Goal: Download file/media

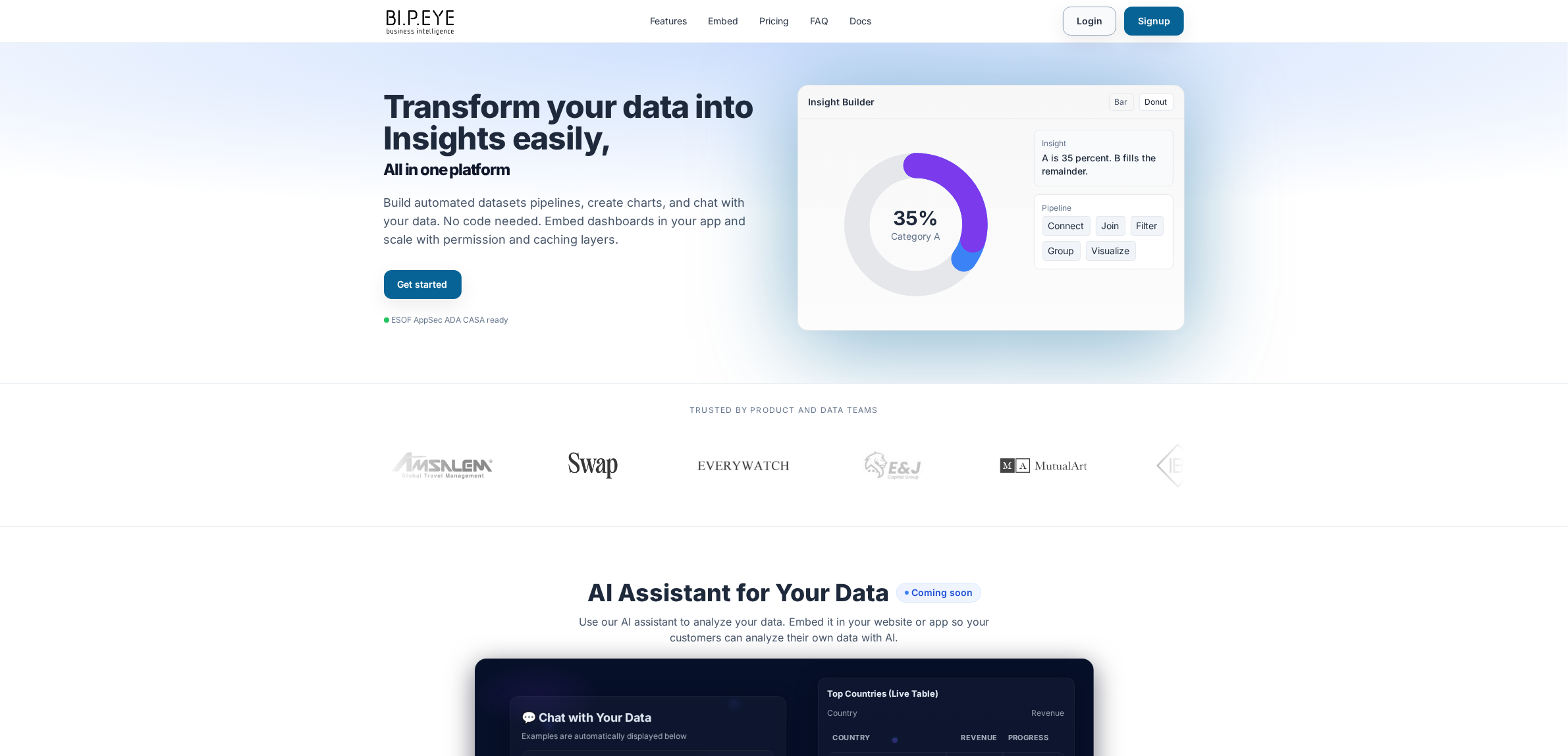
click at [1077, 18] on link "Login" at bounding box center [1090, 20] width 54 height 29
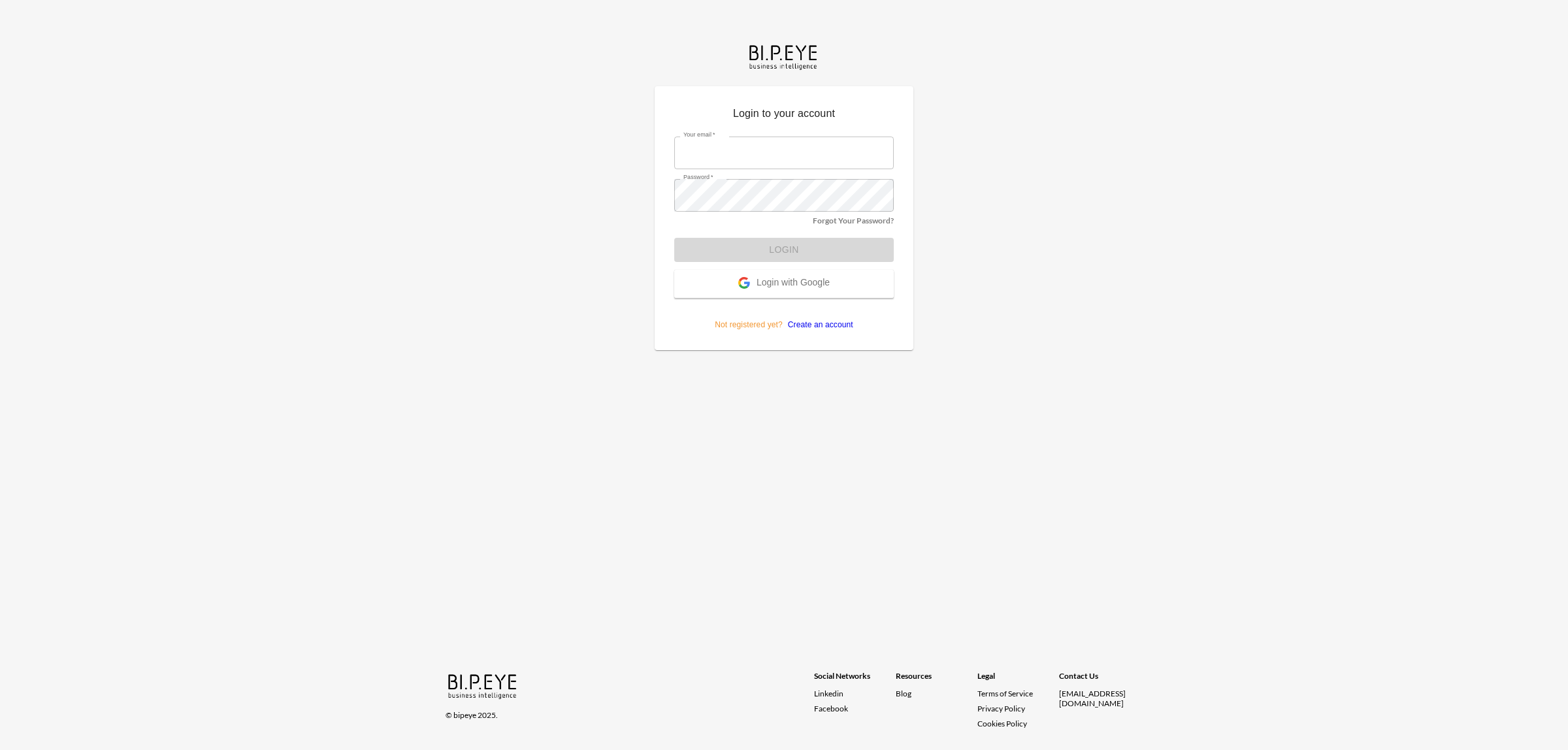
type input "[EMAIL_ADDRESS][DOMAIN_NAME]"
click at [740, 242] on button "Login" at bounding box center [784, 249] width 219 height 24
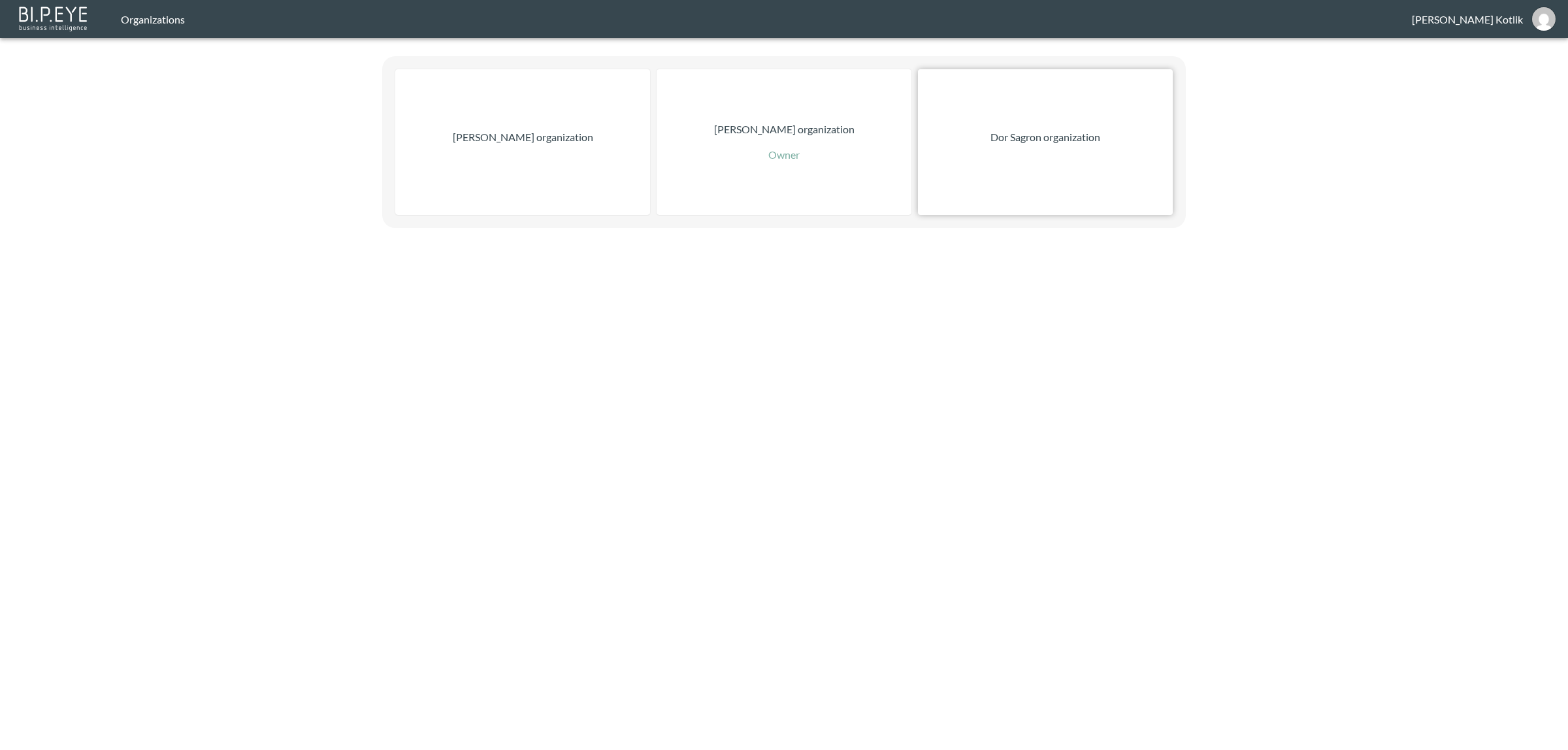
click at [987, 194] on div "Dor Sagron organization" at bounding box center [1045, 142] width 255 height 146
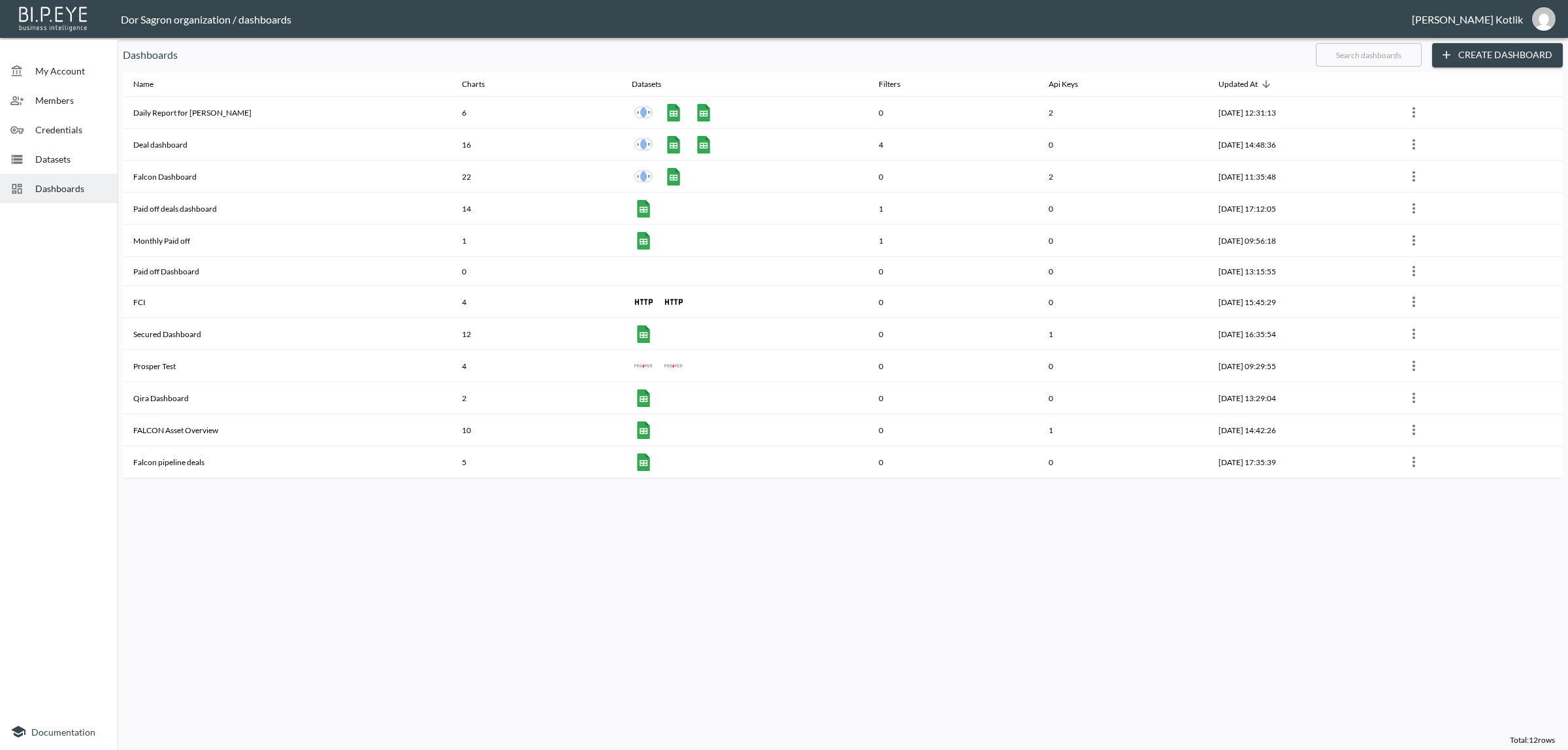
click at [60, 156] on span "Datasets" at bounding box center [71, 159] width 72 height 14
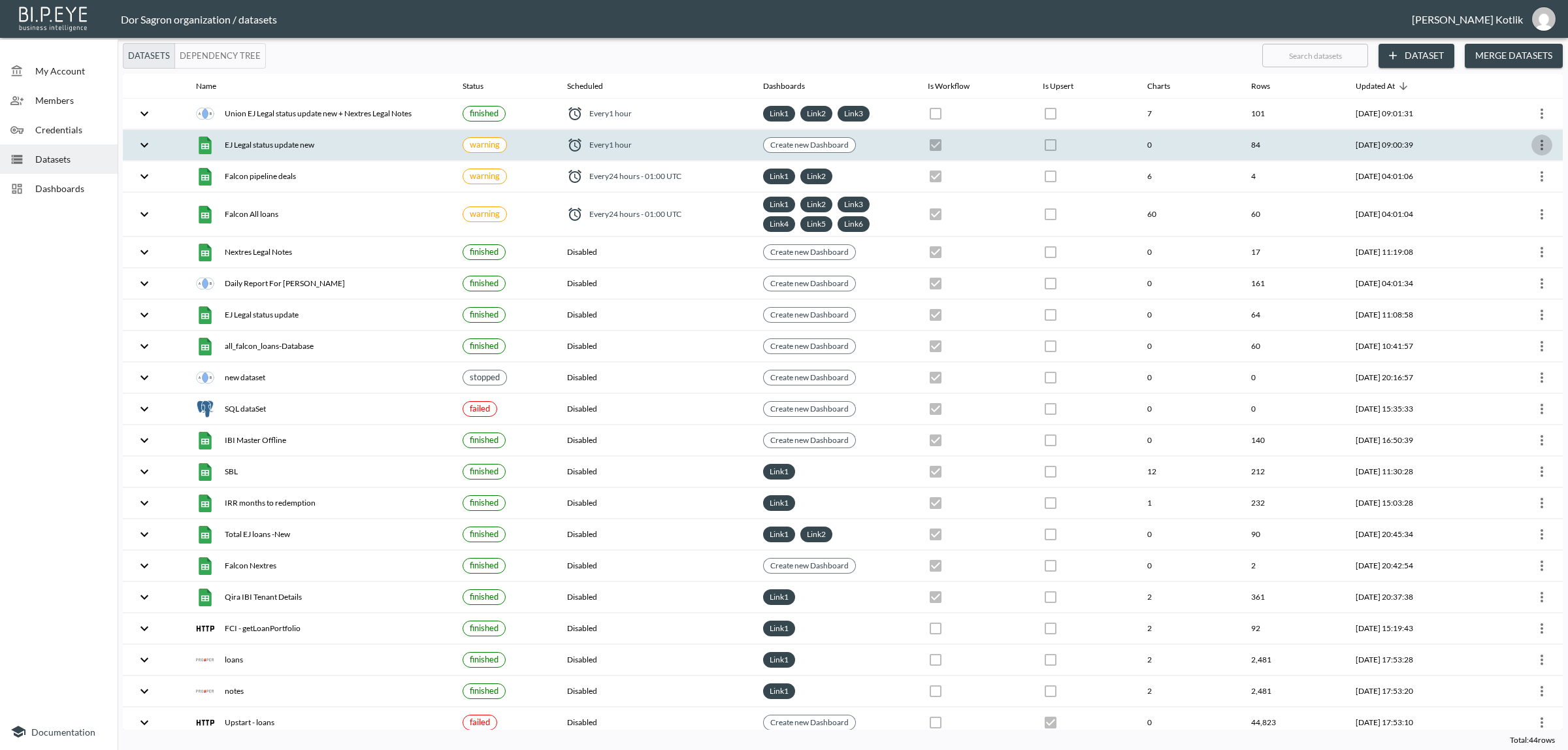
click at [1531, 146] on button "more" at bounding box center [1541, 145] width 21 height 21
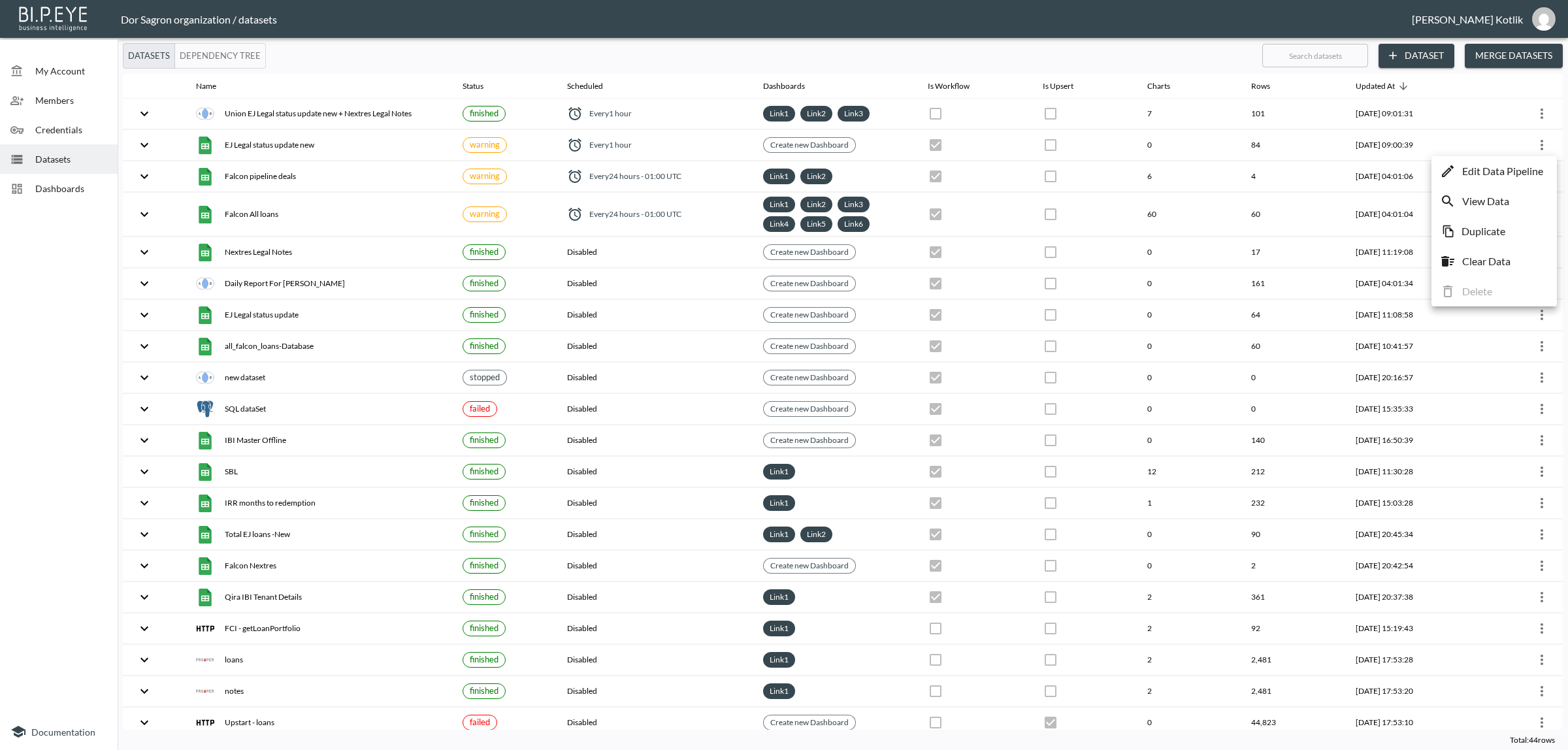
click at [1526, 167] on p "Edit Data Pipeline" at bounding box center [1502, 171] width 81 height 15
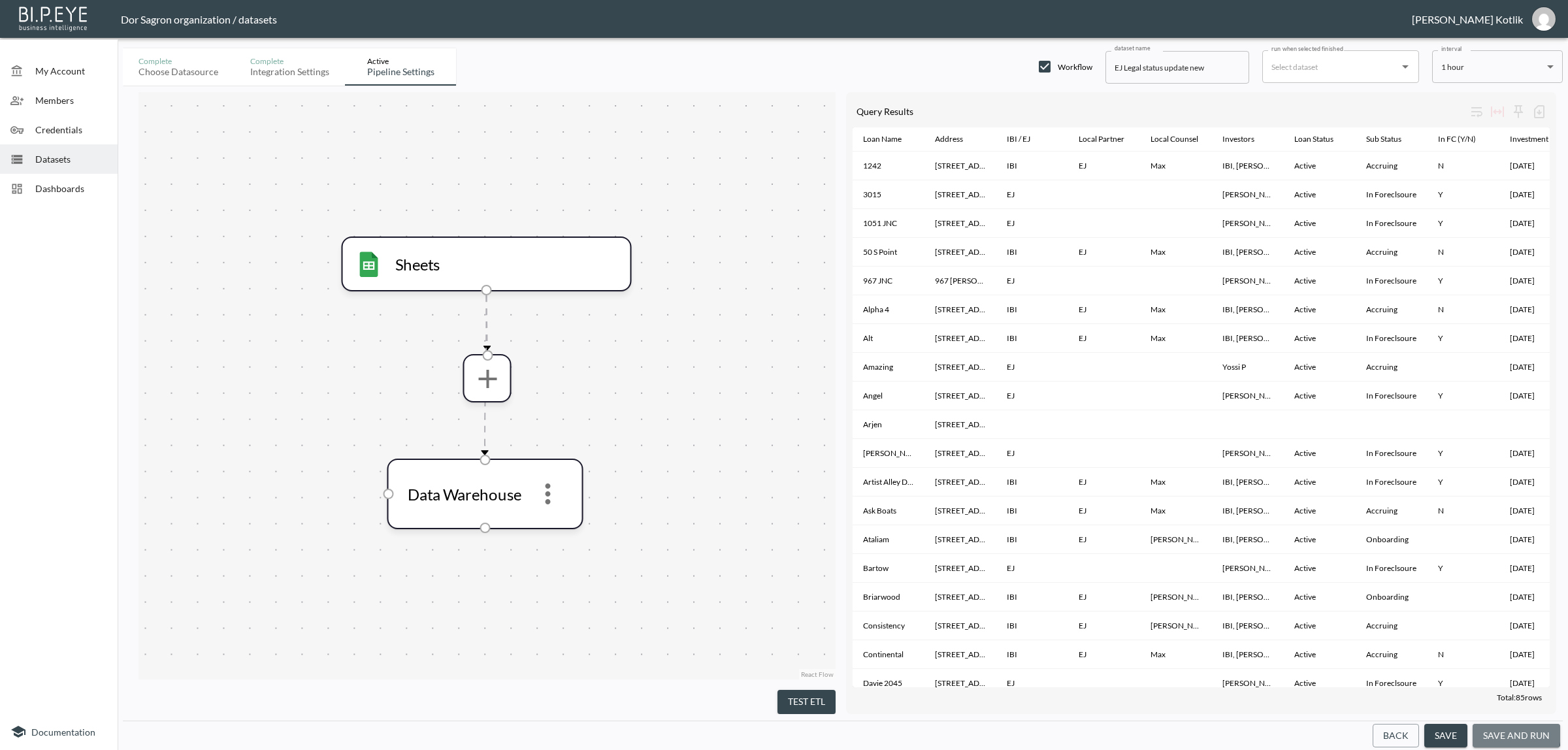
click at [1498, 733] on button "save and run" at bounding box center [1516, 735] width 87 height 24
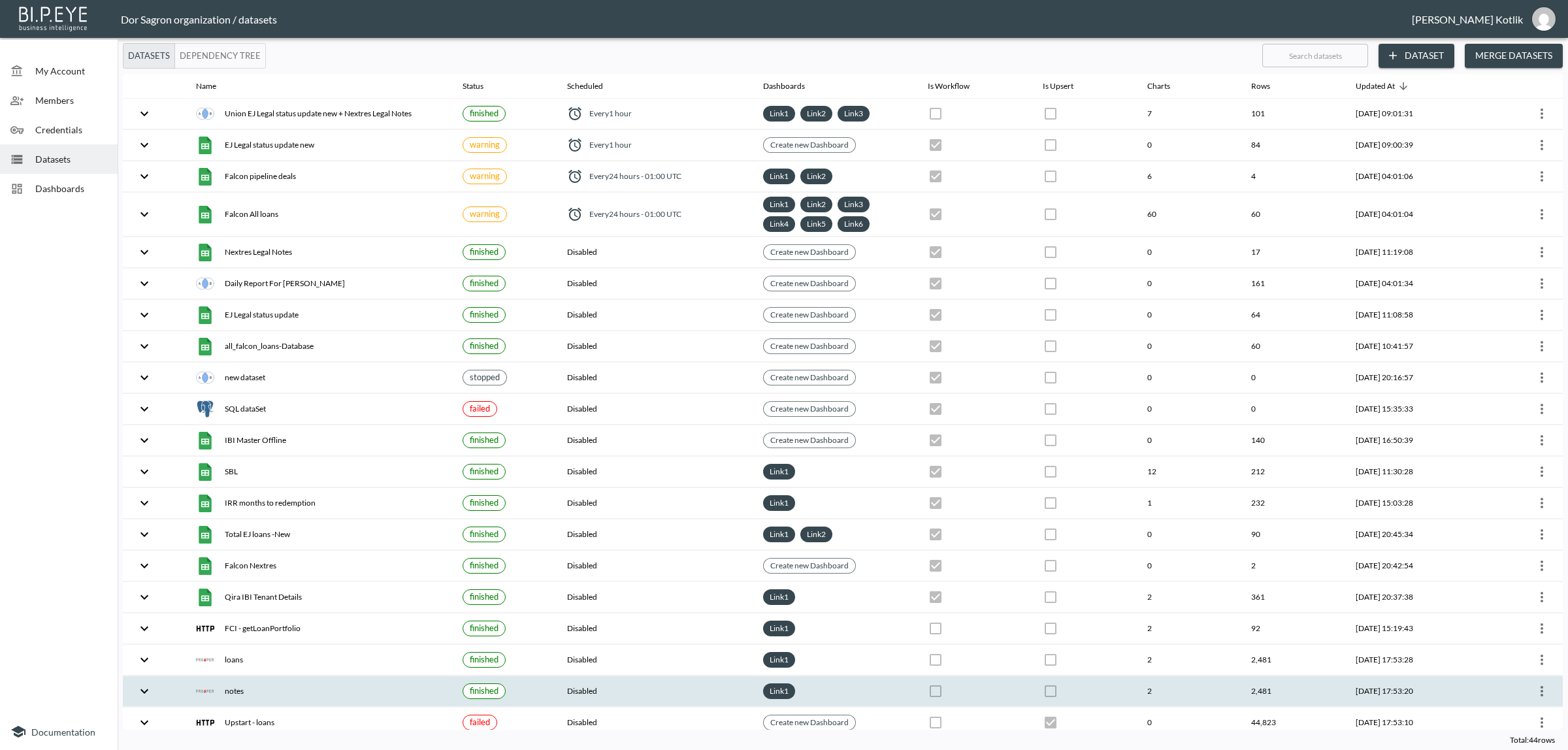
checkbox input "true"
checkbox input "false"
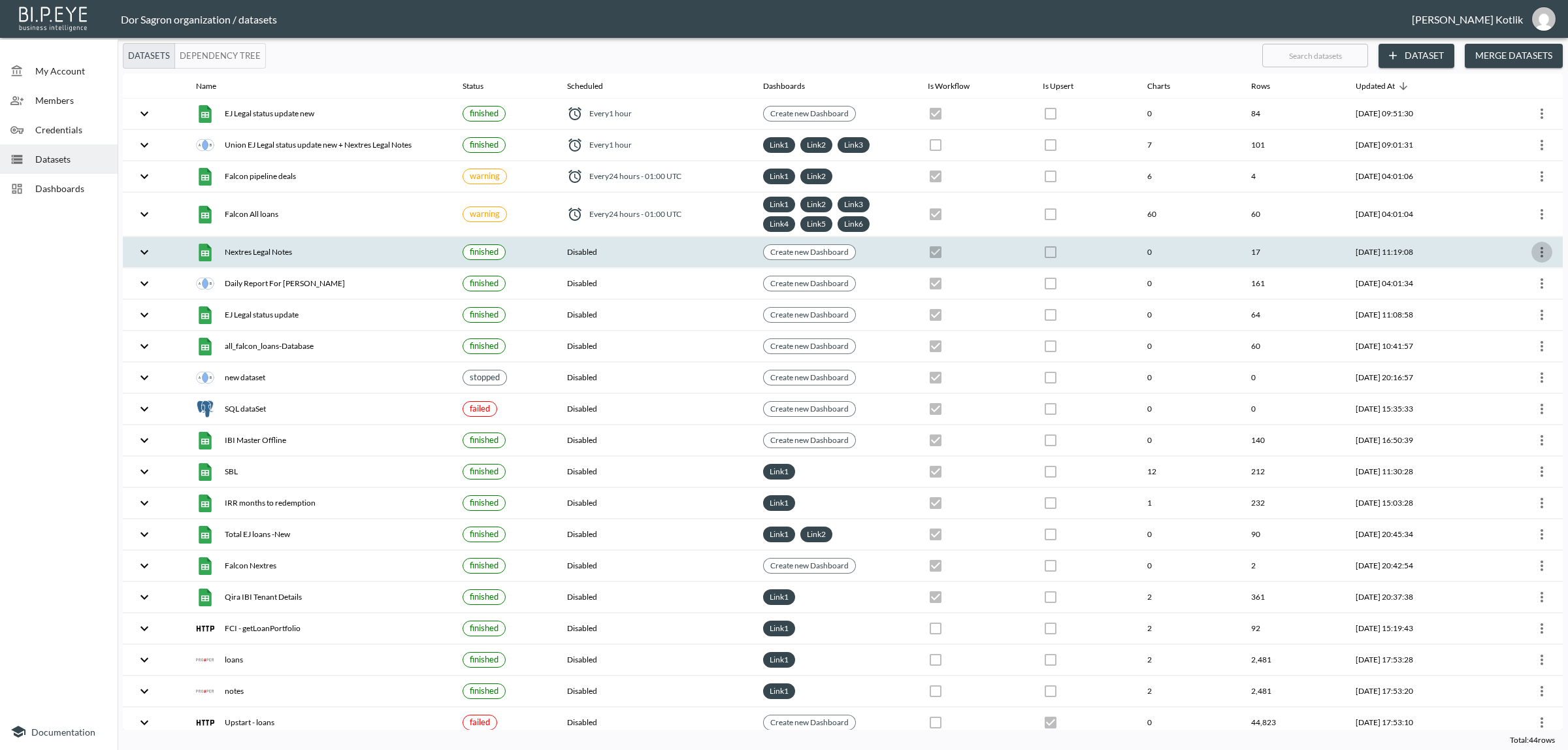
click at [1537, 255] on icon "more" at bounding box center [1541, 252] width 15 height 15
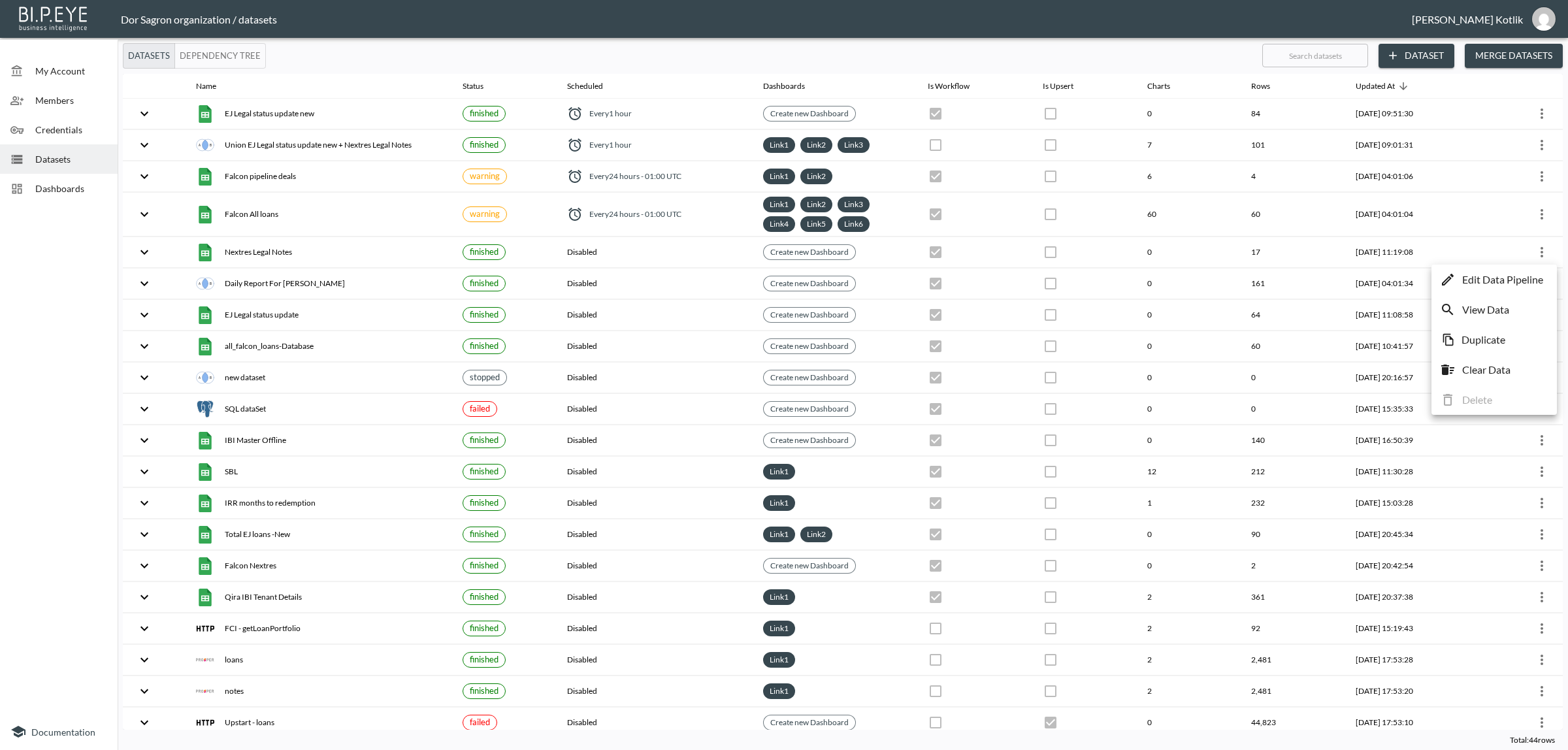
click at [1533, 277] on p "Edit Data Pipeline" at bounding box center [1502, 279] width 81 height 15
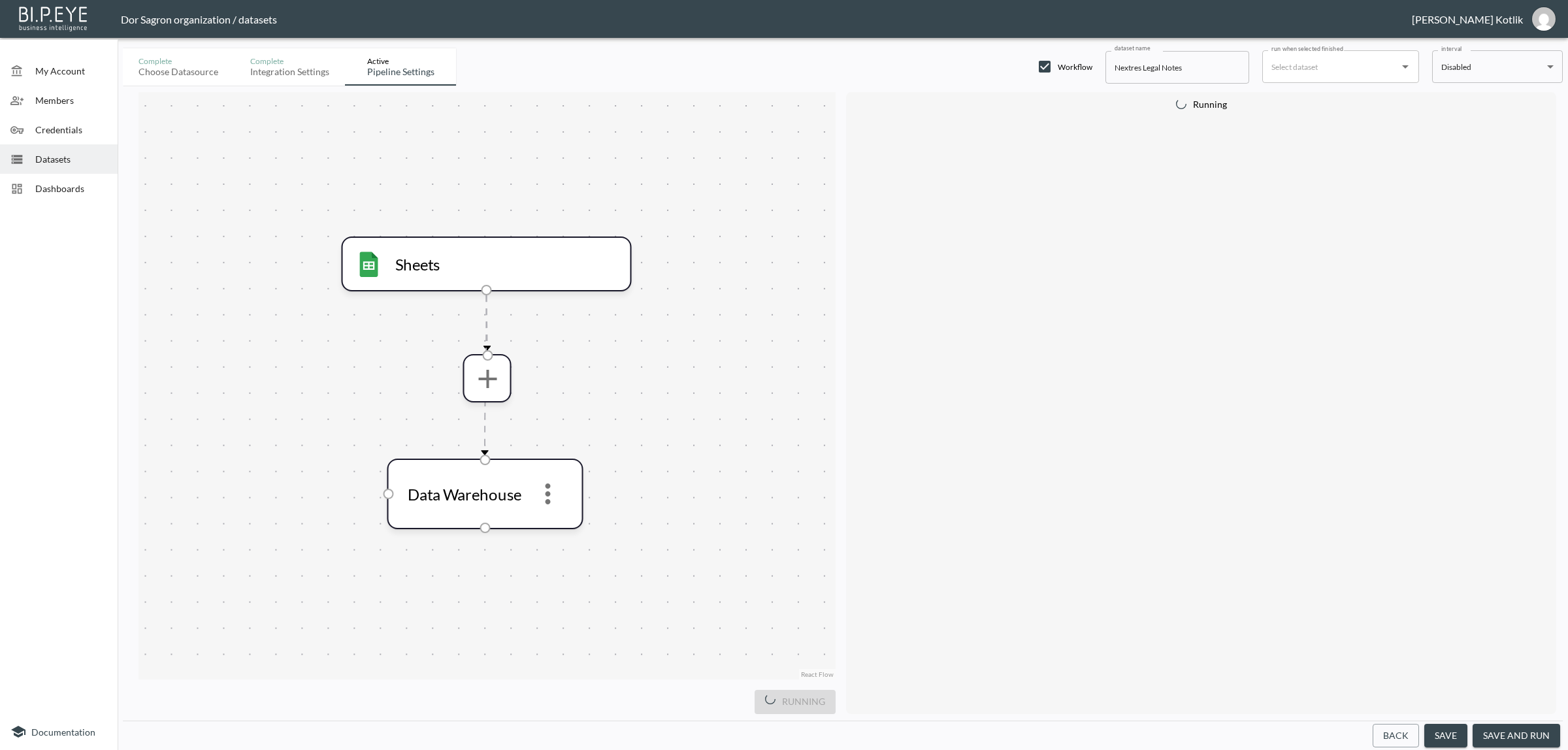
click at [1510, 740] on button "save and run" at bounding box center [1516, 735] width 87 height 24
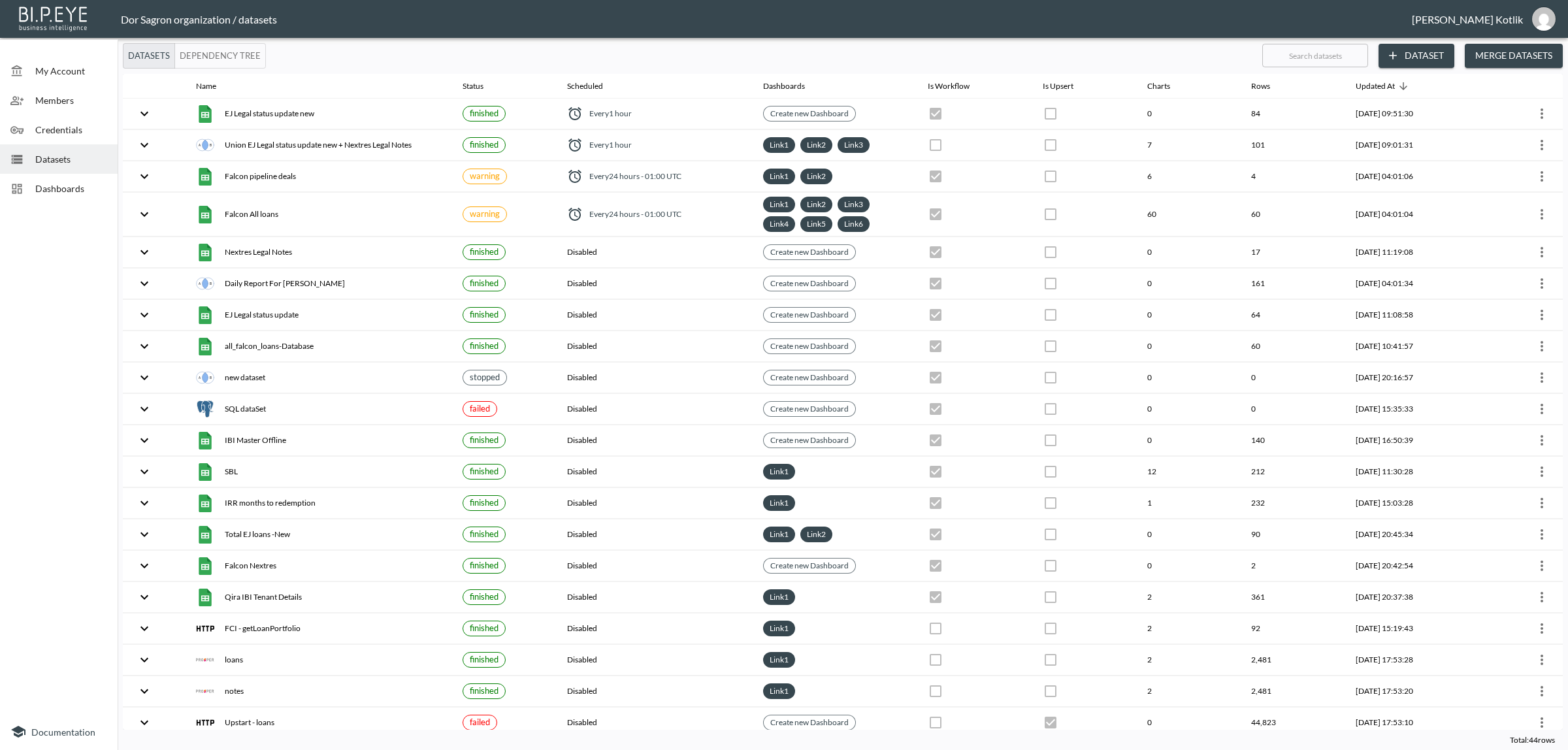
checkbox input "true"
checkbox input "false"
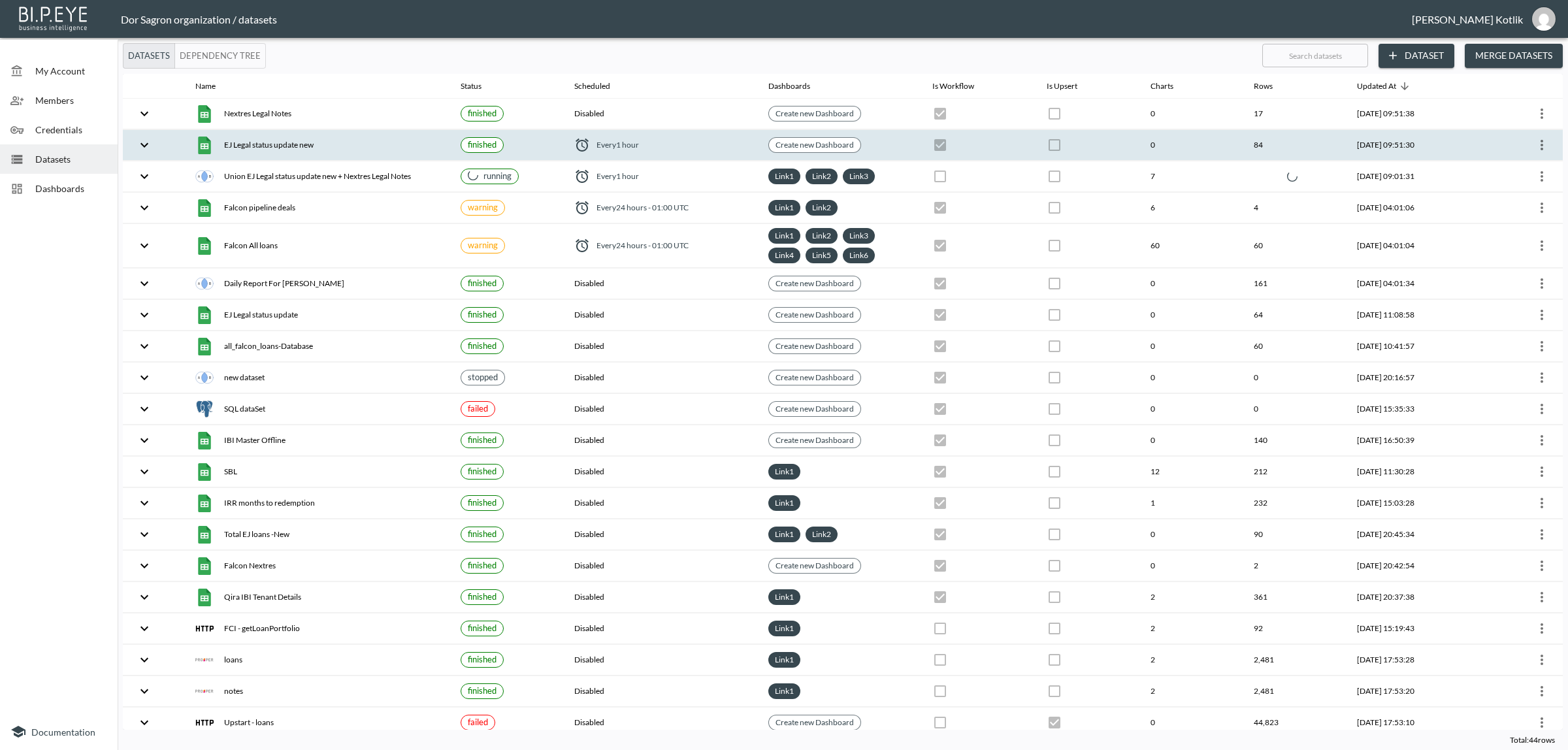
checkbox input "false"
checkbox input "true"
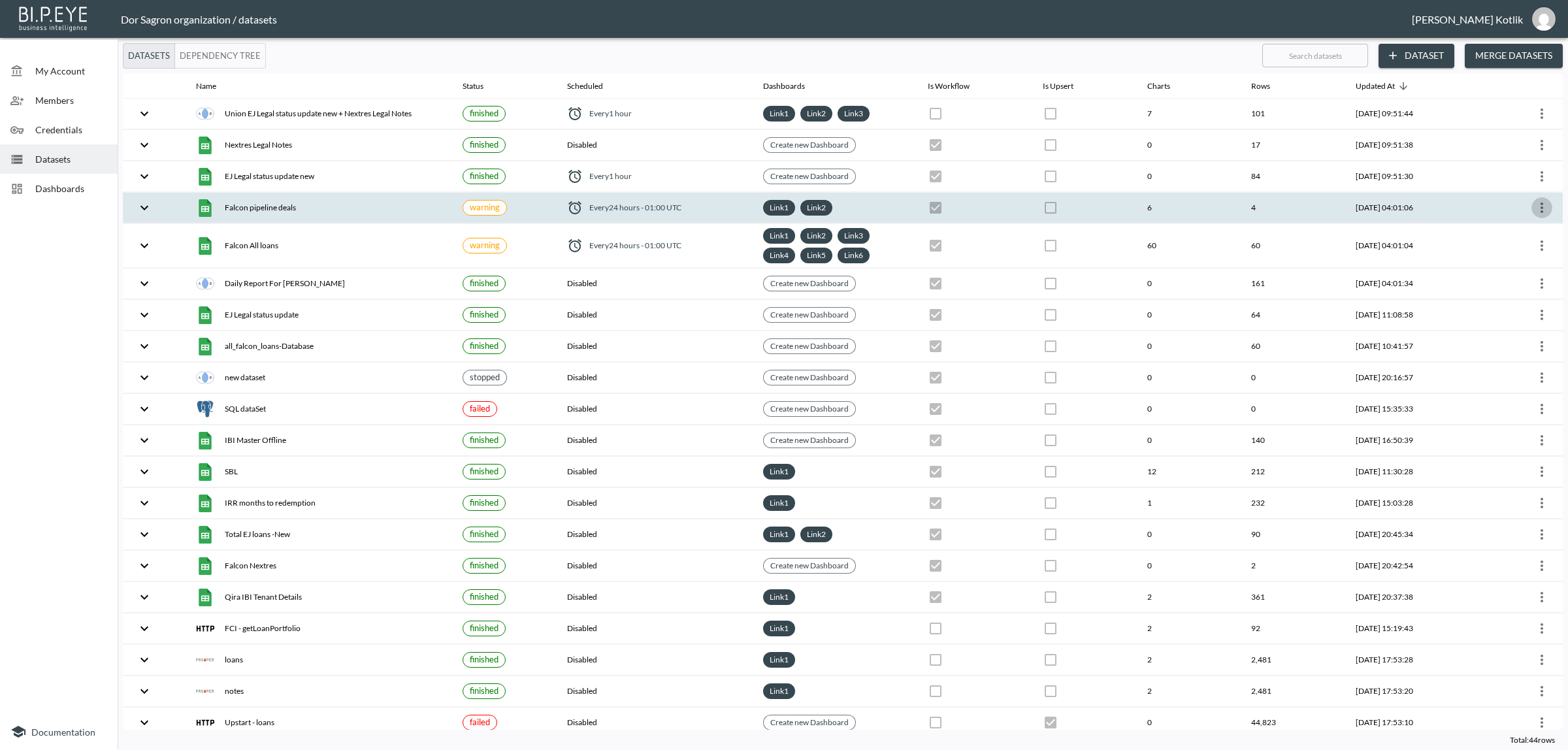
click at [1541, 205] on icon "more" at bounding box center [1542, 207] width 3 height 10
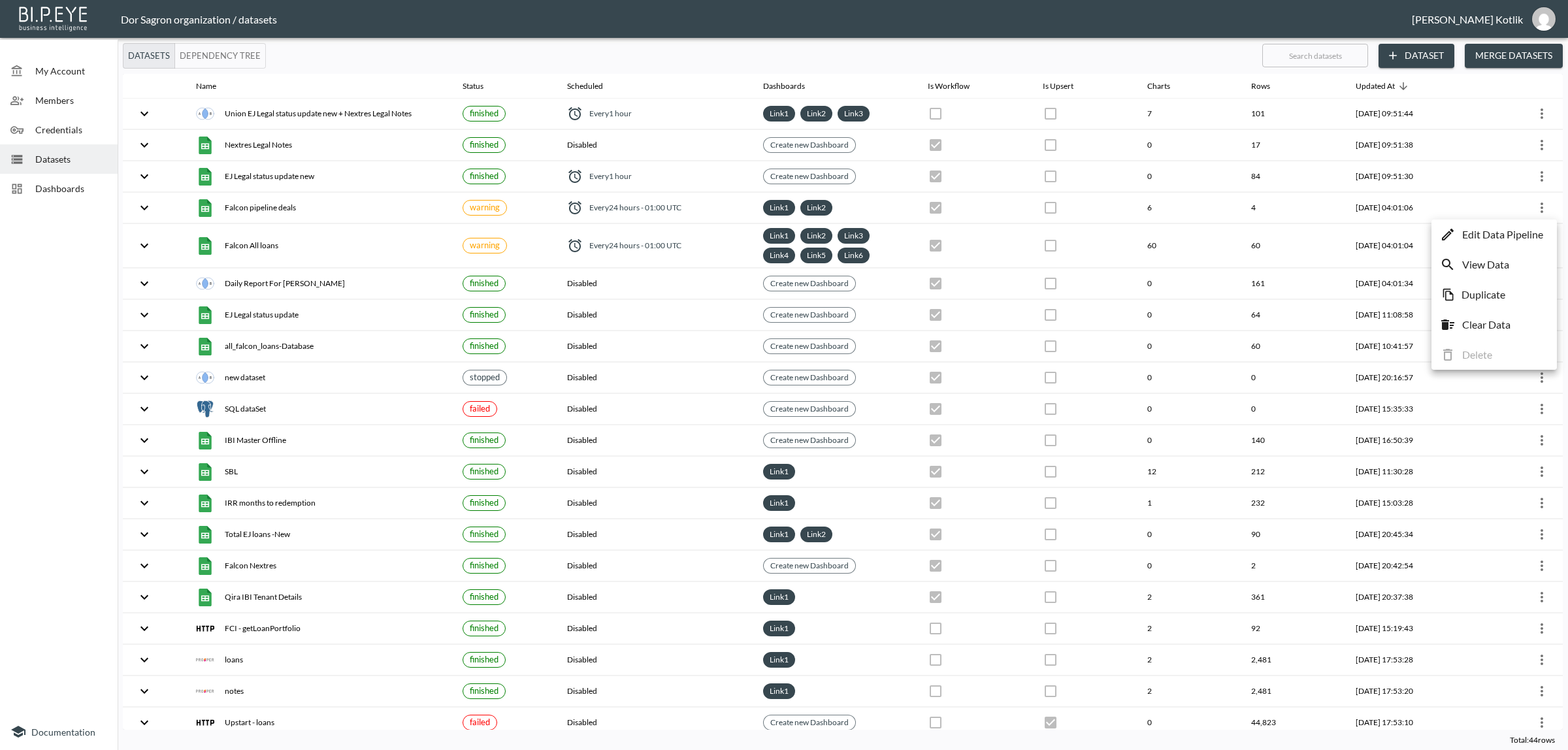
click at [1537, 115] on div at bounding box center [784, 375] width 1568 height 750
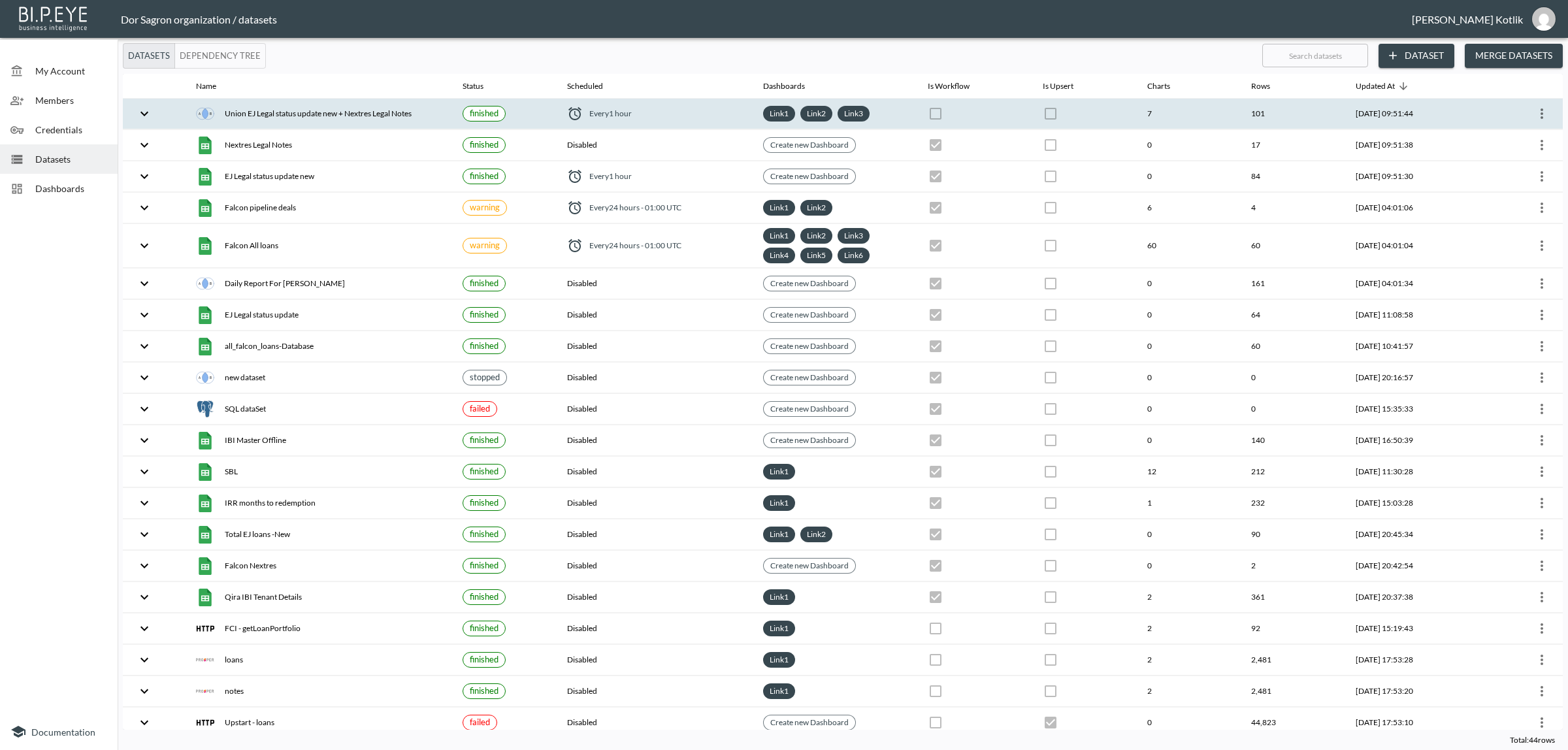
click at [1534, 111] on icon "more" at bounding box center [1541, 114] width 15 height 15
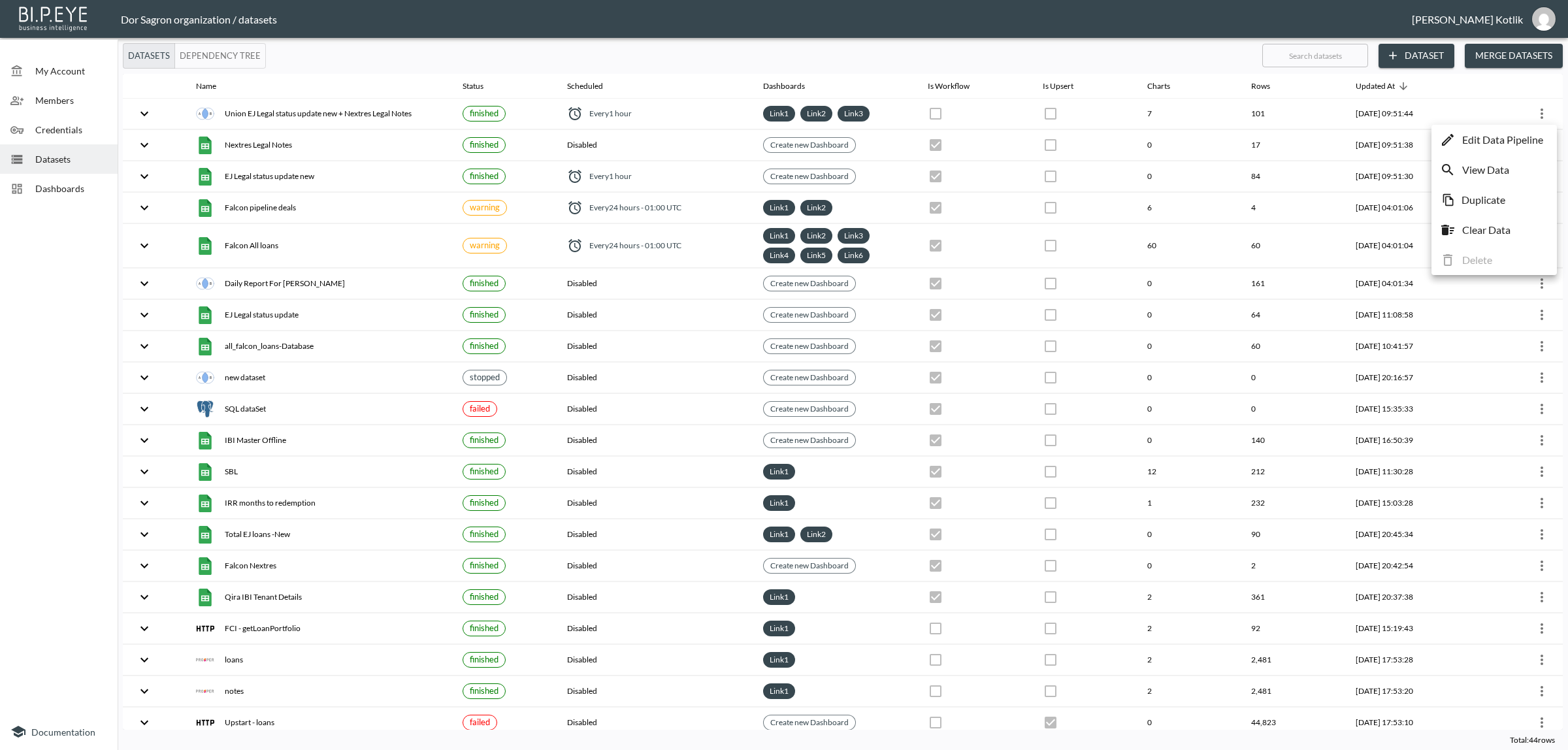
click at [1525, 142] on p "Edit Data Pipeline" at bounding box center [1502, 140] width 81 height 15
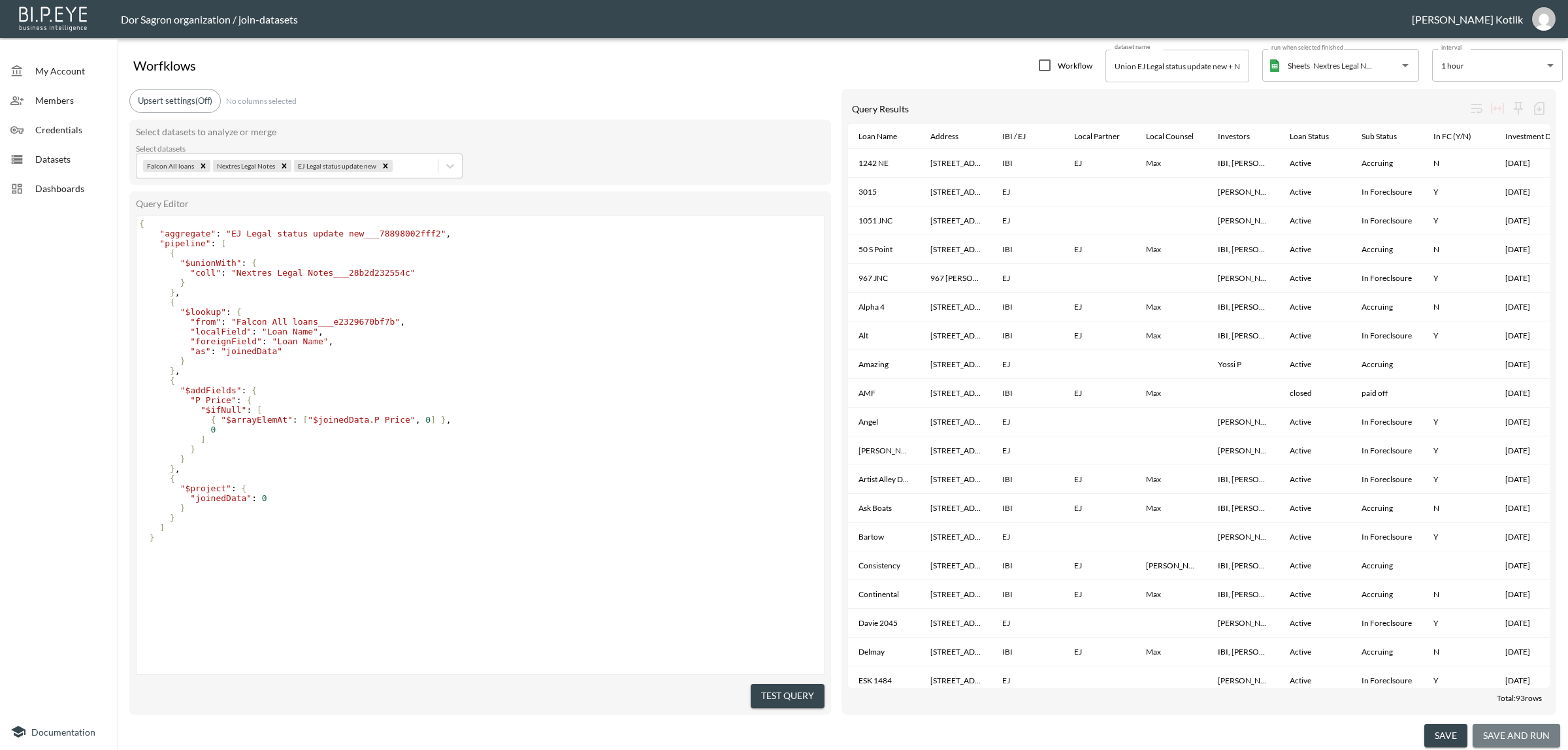
click at [1527, 733] on button "save and run" at bounding box center [1516, 735] width 87 height 24
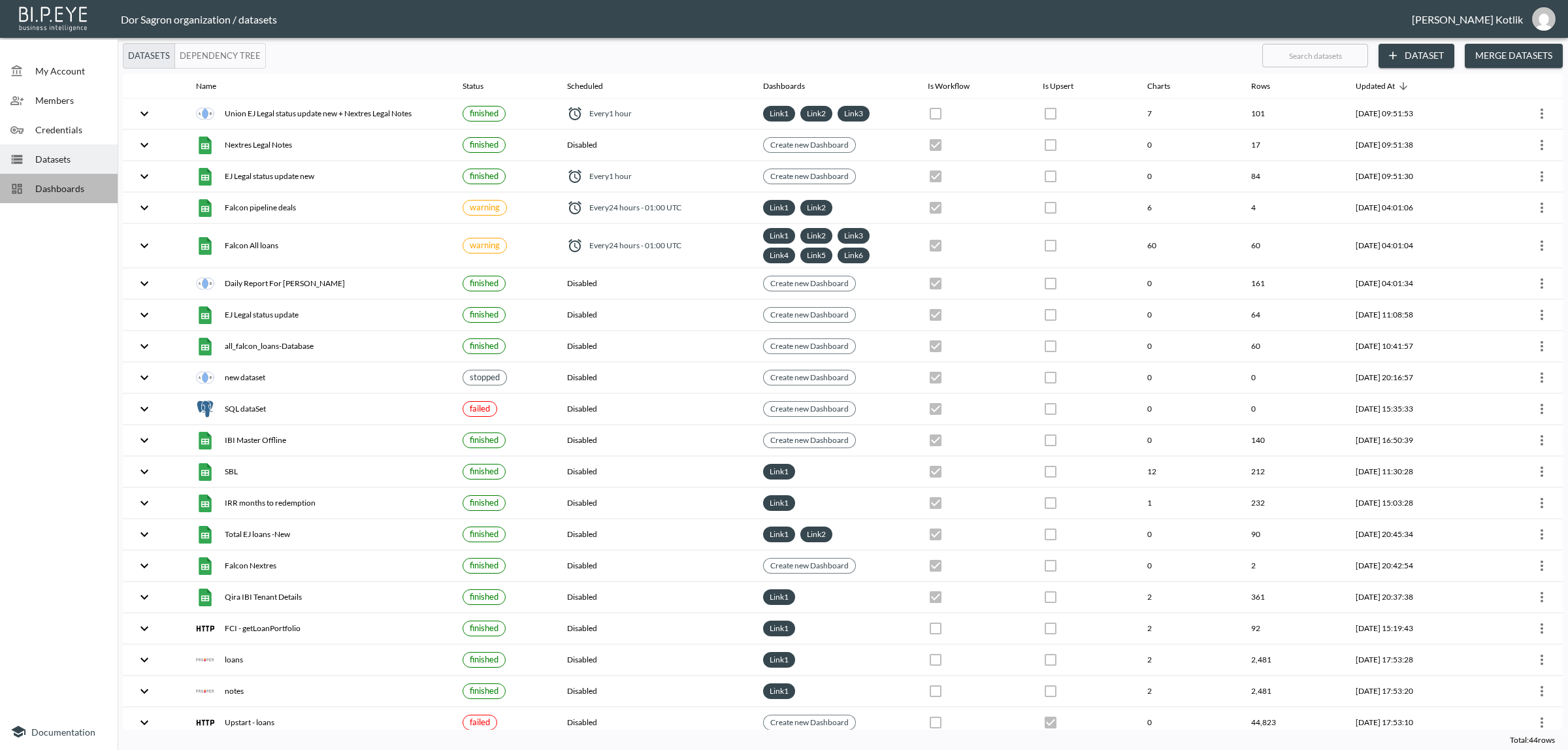
click at [54, 188] on span "Dashboards" at bounding box center [71, 189] width 72 height 14
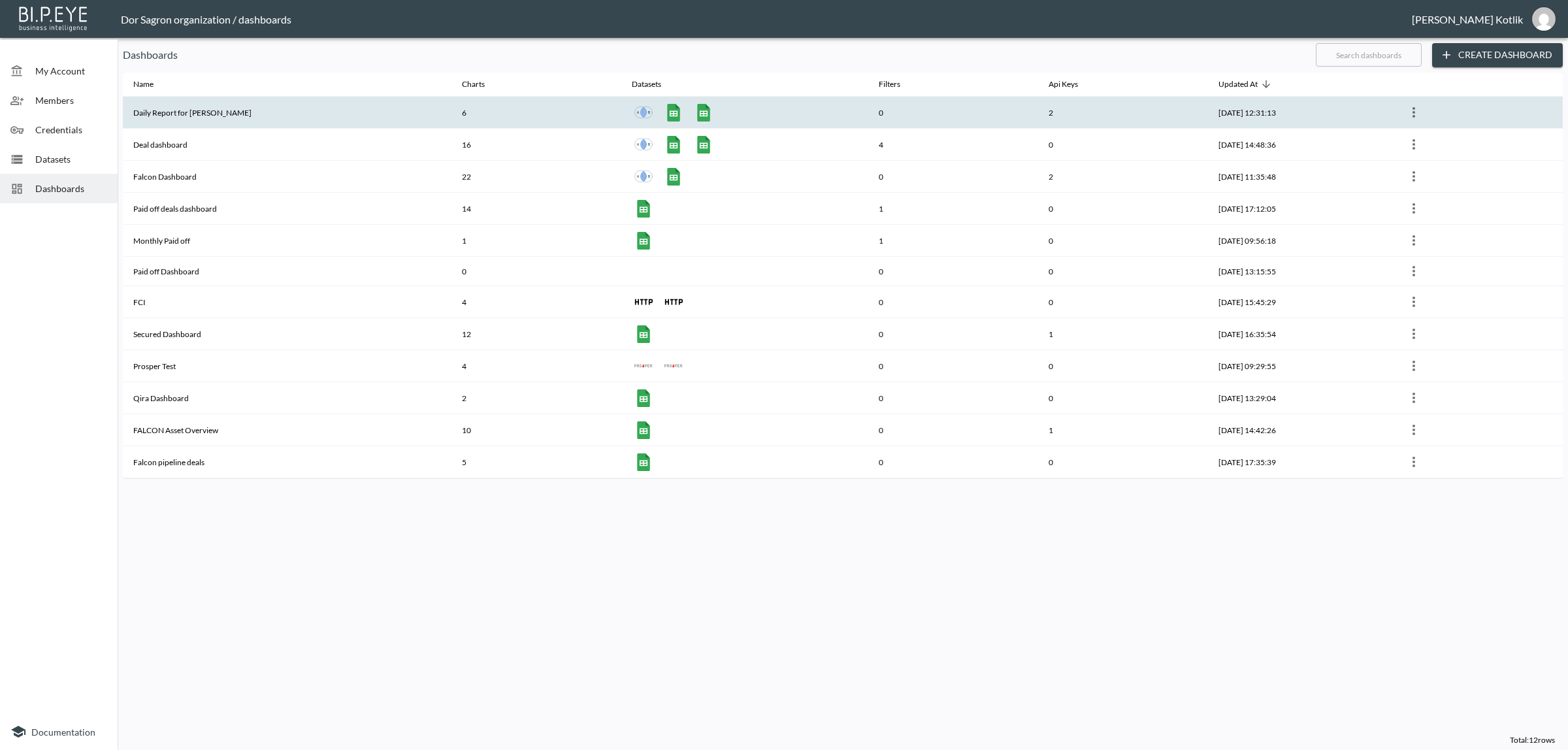
click at [250, 108] on th "Daily Report for Amir" at bounding box center [287, 112] width 328 height 32
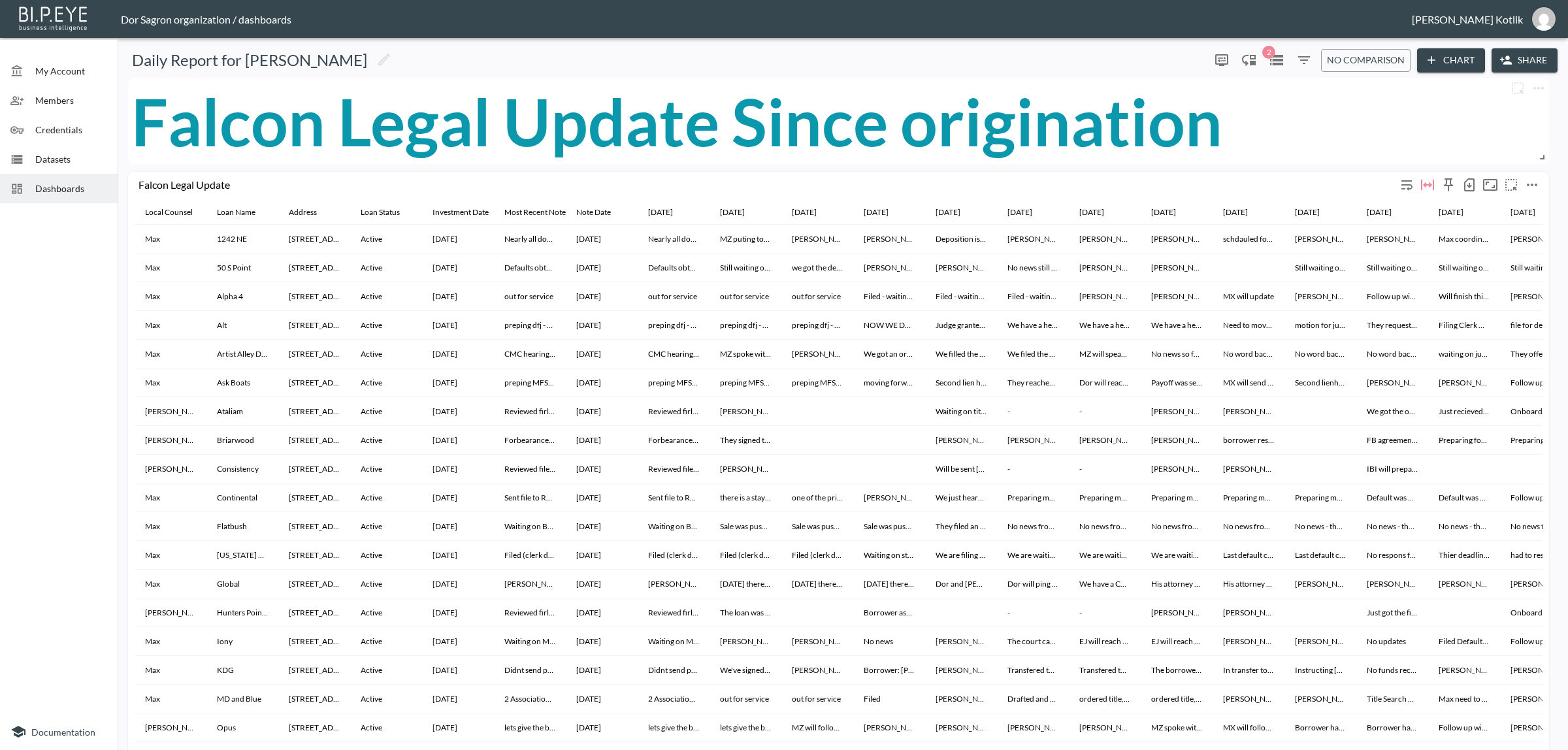
click at [1471, 183] on icon "button" at bounding box center [1469, 184] width 15 height 15
click at [1386, 213] on li "Download CSV ( 41 Rows )" at bounding box center [1402, 212] width 154 height 24
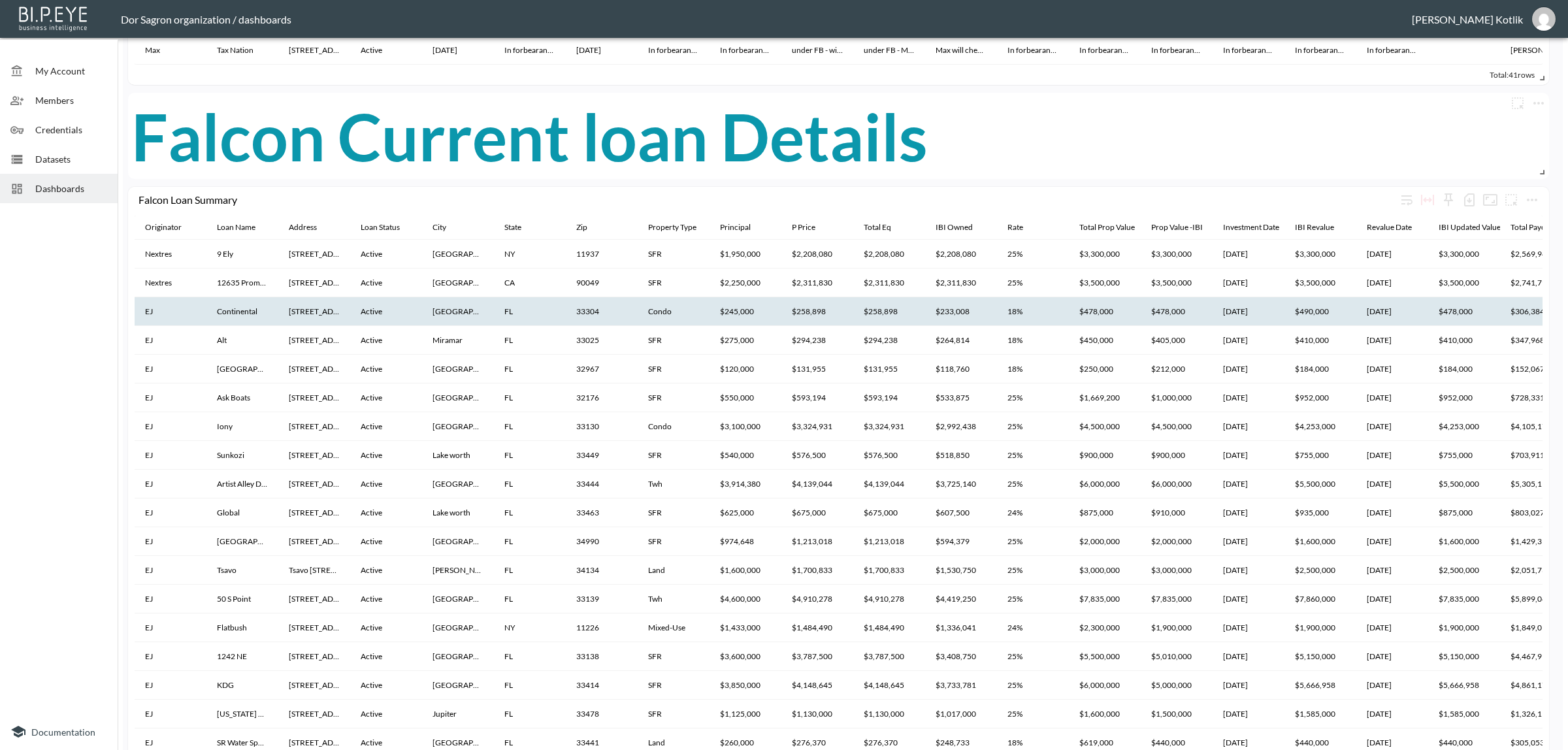
scroll to position [820, 0]
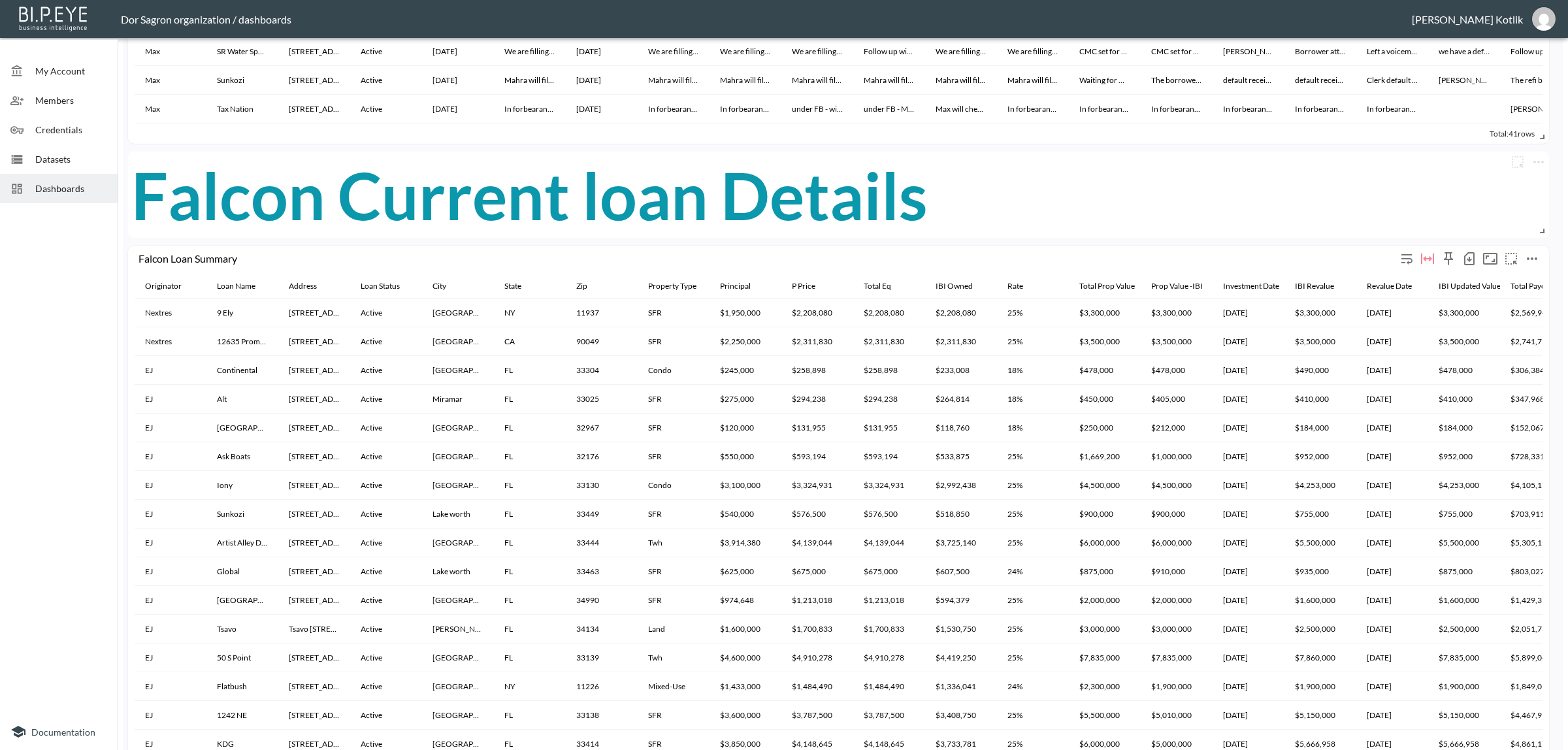
click at [1469, 256] on icon "button" at bounding box center [1469, 258] width 15 height 15
click at [1449, 278] on li "Download CSV ( 42 Rows )" at bounding box center [1402, 286] width 154 height 24
